Goal: Information Seeking & Learning: Find specific fact

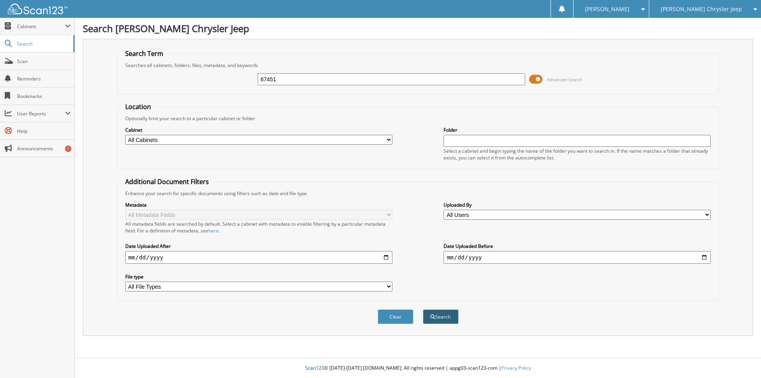
type input "67451"
click at [445, 317] on button "Search" at bounding box center [441, 316] width 36 height 15
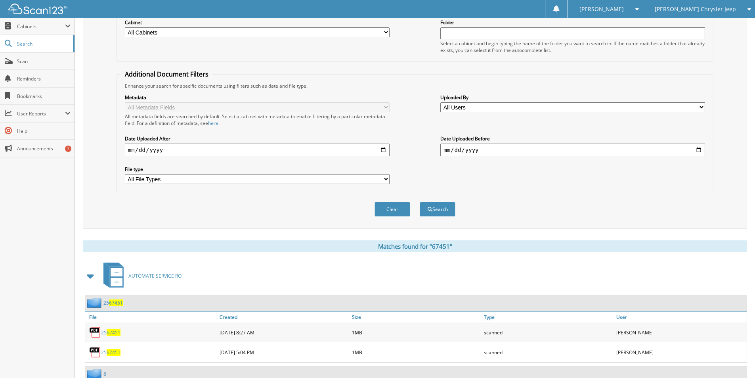
scroll to position [119, 0]
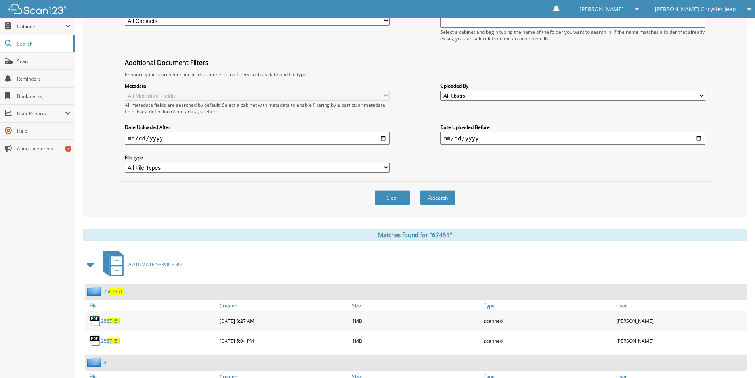
click at [114, 321] on span "67451" at bounding box center [114, 320] width 14 height 7
click at [112, 341] on span "67451" at bounding box center [114, 340] width 14 height 7
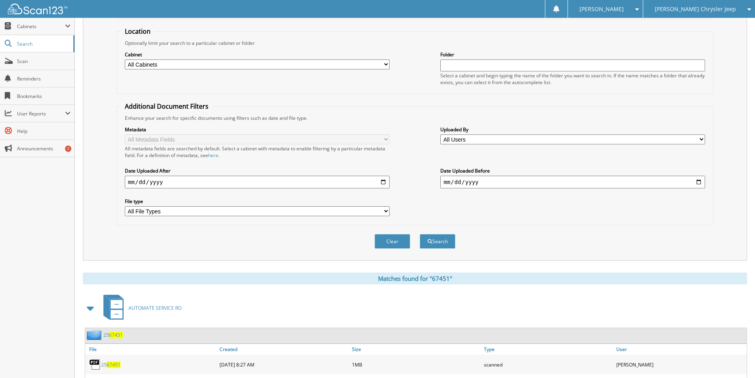
scroll to position [0, 0]
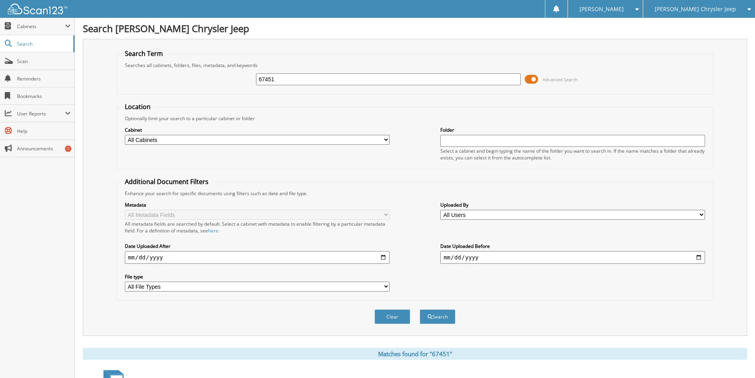
drag, startPoint x: 285, startPoint y: 82, endPoint x: 183, endPoint y: 113, distance: 107.2
click at [190, 108] on form "Search Term Searches all cabinets, folders, files, metadata, and keywords 67451…" at bounding box center [414, 190] width 597 height 283
type input "58451"
click at [435, 318] on button "Search" at bounding box center [438, 316] width 36 height 15
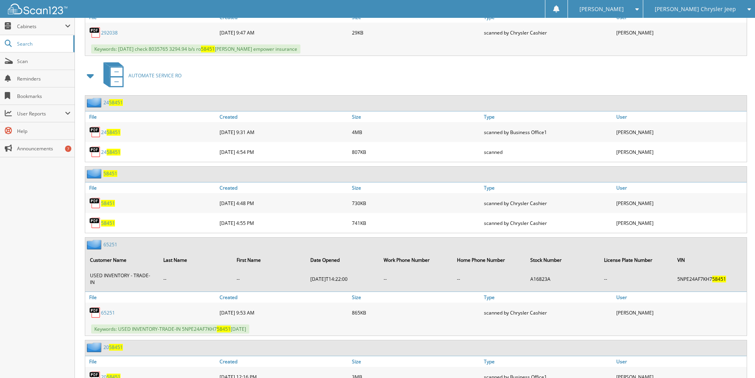
scroll to position [431, 0]
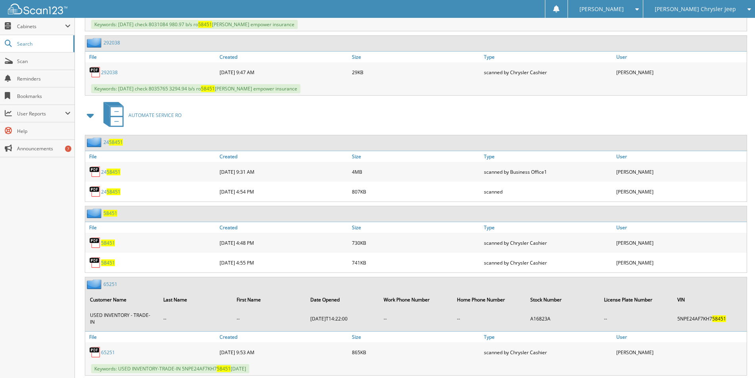
click at [112, 171] on span "58451" at bounding box center [114, 171] width 14 height 7
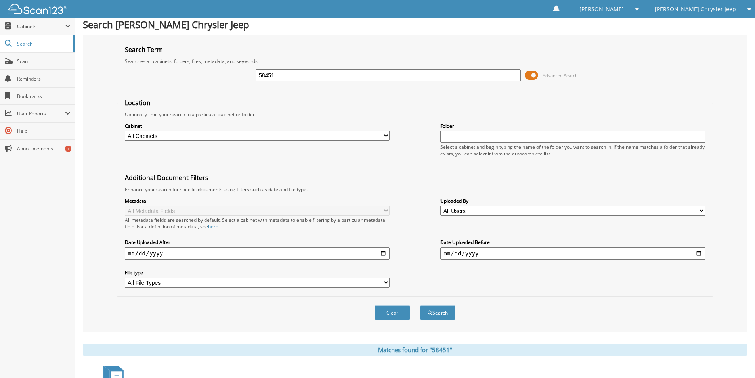
scroll to position [0, 0]
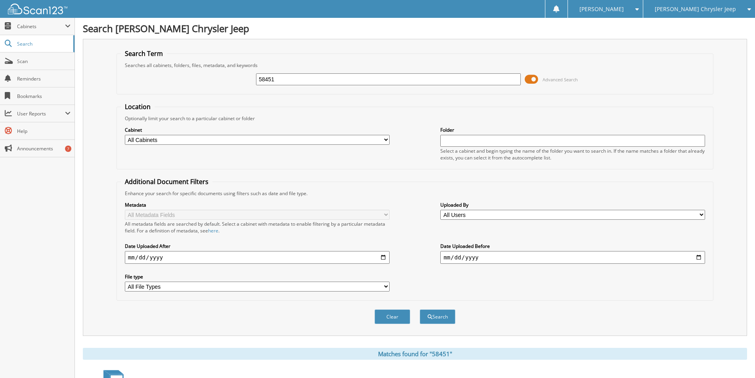
drag, startPoint x: 281, startPoint y: 80, endPoint x: 166, endPoint y: 86, distance: 114.6
click at [166, 86] on div "58451 Advanced Search" at bounding box center [415, 79] width 588 height 21
type input "67081"
click at [439, 317] on button "Search" at bounding box center [438, 316] width 36 height 15
drag, startPoint x: 260, startPoint y: 80, endPoint x: 185, endPoint y: 76, distance: 75.8
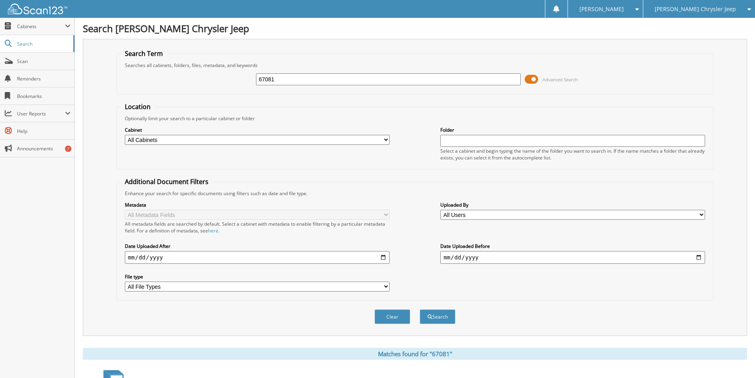
click at [185, 76] on div "67081 Advanced Search" at bounding box center [415, 79] width 588 height 21
type input "65839"
click at [435, 313] on button "Search" at bounding box center [438, 316] width 36 height 15
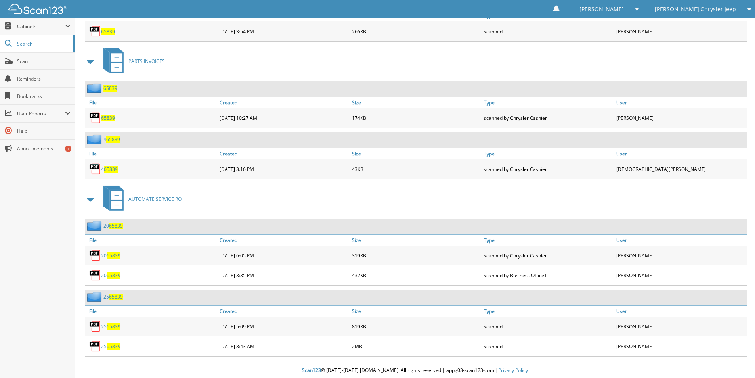
scroll to position [569, 0]
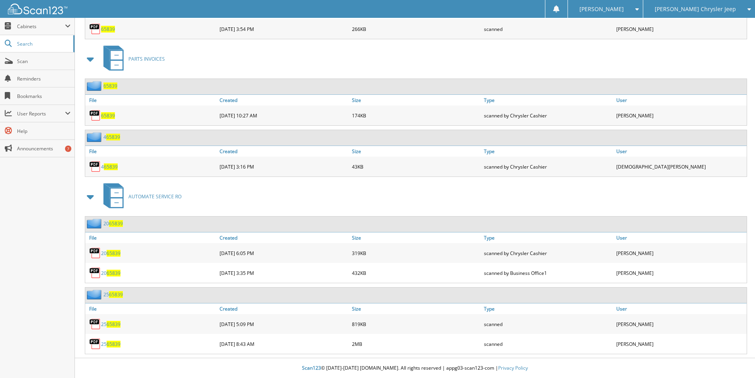
click at [114, 323] on span "65839" at bounding box center [114, 324] width 14 height 7
click at [116, 343] on span "65839" at bounding box center [114, 343] width 14 height 7
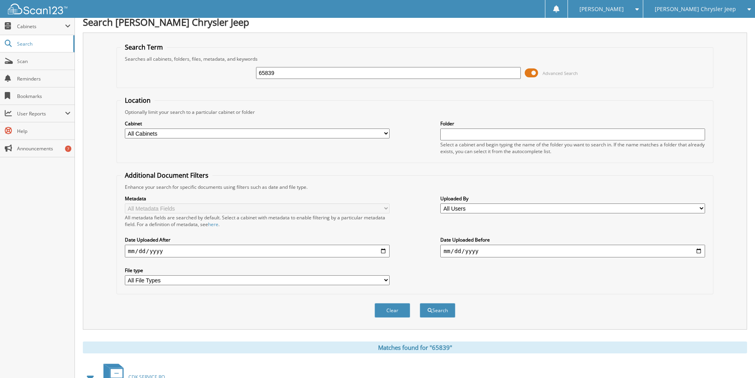
scroll to position [0, 0]
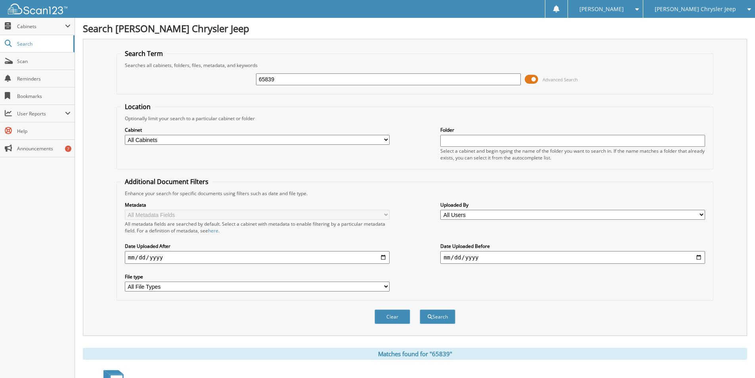
drag, startPoint x: 281, startPoint y: 82, endPoint x: 173, endPoint y: 96, distance: 108.3
click at [174, 96] on form "Search Term Searches all cabinets, folders, files, metadata, and keywords 65839…" at bounding box center [414, 190] width 597 height 283
type input "68332"
click at [420, 309] on button "Search" at bounding box center [438, 316] width 36 height 15
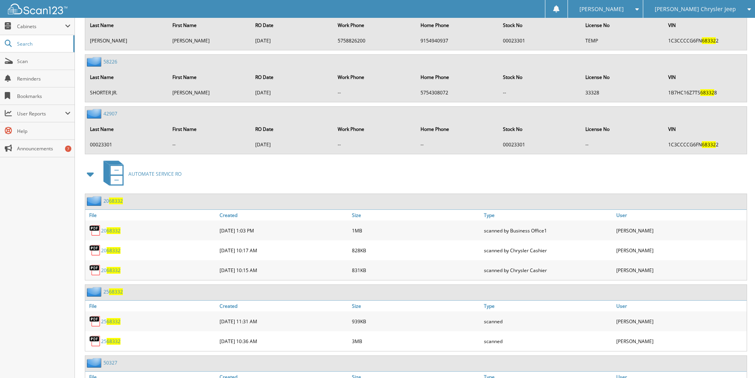
scroll to position [594, 0]
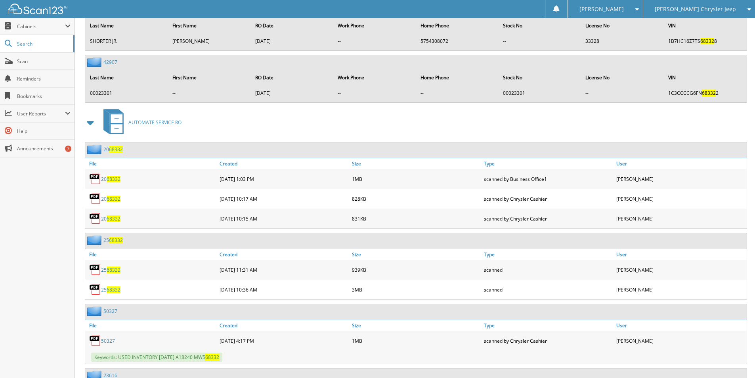
click at [112, 269] on span "68332" at bounding box center [114, 269] width 14 height 7
click at [111, 288] on span "68332" at bounding box center [114, 289] width 14 height 7
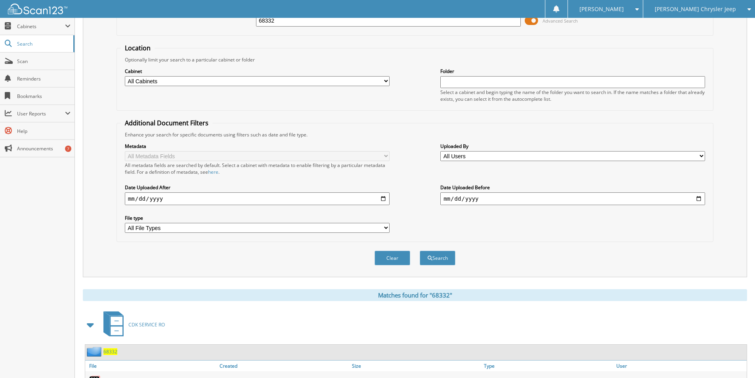
scroll to position [0, 0]
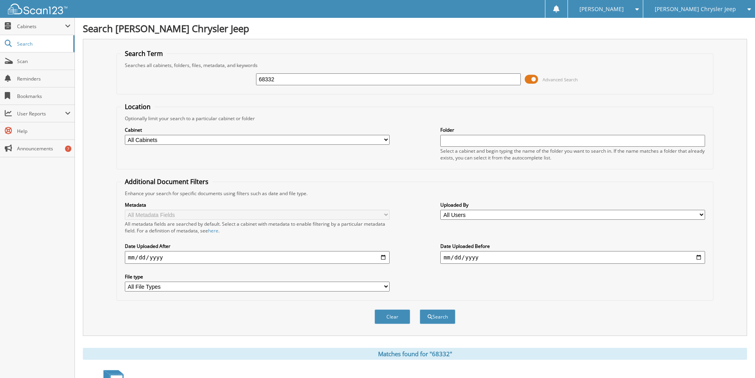
drag, startPoint x: 280, startPoint y: 80, endPoint x: 164, endPoint y: 67, distance: 116.9
click at [169, 67] on fieldset "Search Term Searches all cabinets, folders, files, metadata, and keywords 68332…" at bounding box center [414, 71] width 597 height 45
type input "63311"
click at [436, 315] on button "Search" at bounding box center [438, 316] width 36 height 15
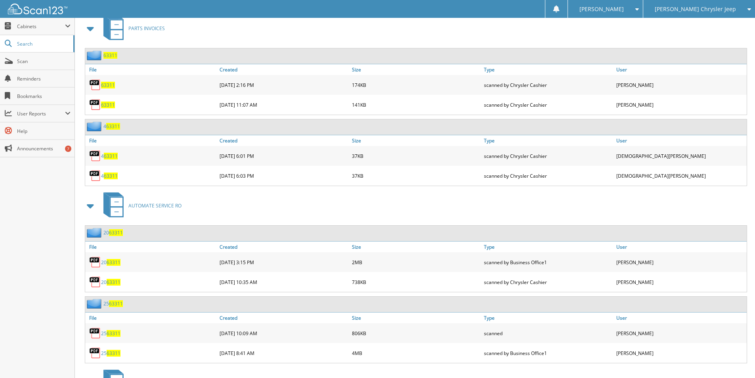
scroll to position [396, 0]
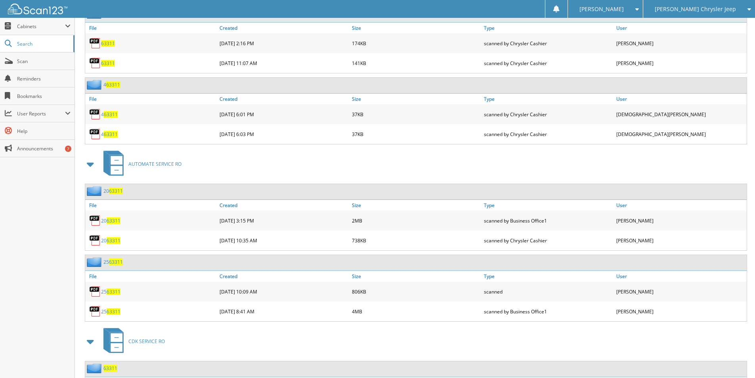
click at [109, 291] on span "63311" at bounding box center [114, 291] width 14 height 7
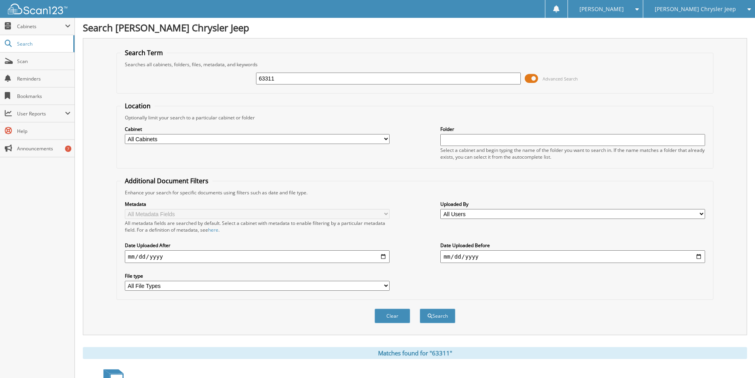
scroll to position [0, 0]
click at [639, 8] on span at bounding box center [635, 9] width 8 height 6
click at [635, 36] on link "Logout" at bounding box center [605, 39] width 75 height 14
